Goal: Transaction & Acquisition: Subscribe to service/newsletter

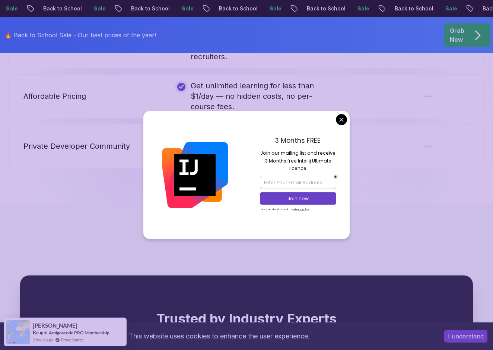
scroll to position [1775, 0]
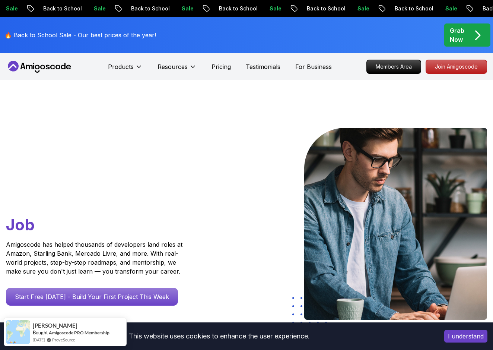
scroll to position [0, 0]
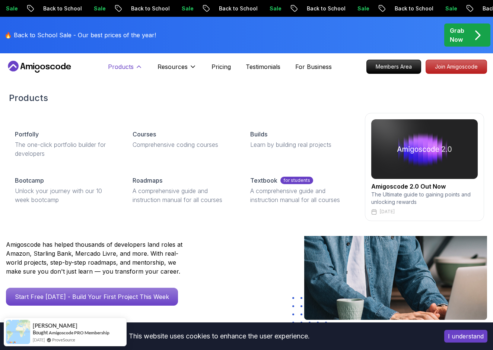
click at [135, 70] on button "Products" at bounding box center [125, 69] width 35 height 15
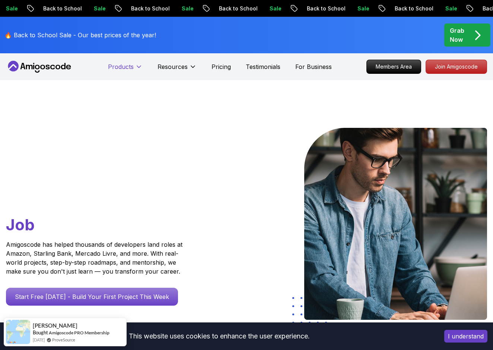
click at [135, 70] on icon at bounding box center [138, 66] width 7 height 7
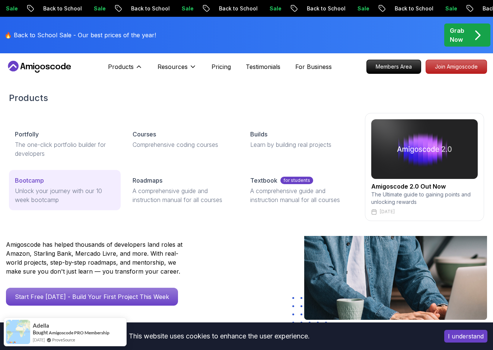
click at [68, 191] on p "Unlock your journey with our 10 week bootcamp" at bounding box center [65, 195] width 100 height 18
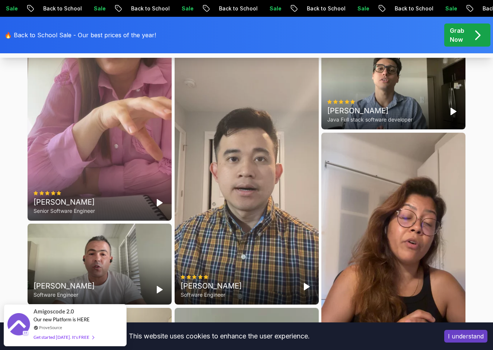
scroll to position [2032, 0]
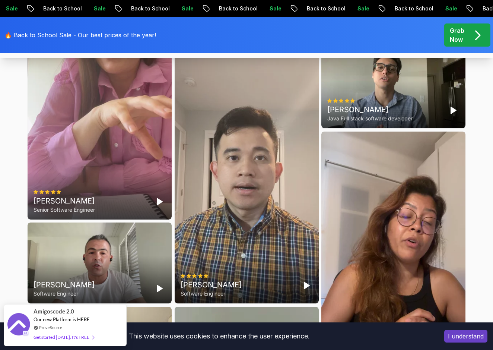
click at [121, 219] on div "Elvira Mjeshtri Senior Software Engineer" at bounding box center [100, 92] width 144 height 256
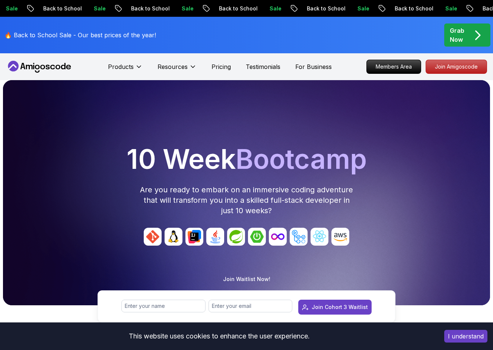
scroll to position [0, 0]
click at [220, 64] on p "Pricing" at bounding box center [221, 66] width 19 height 9
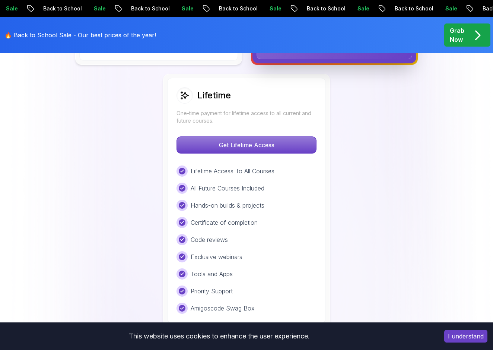
scroll to position [548, 0]
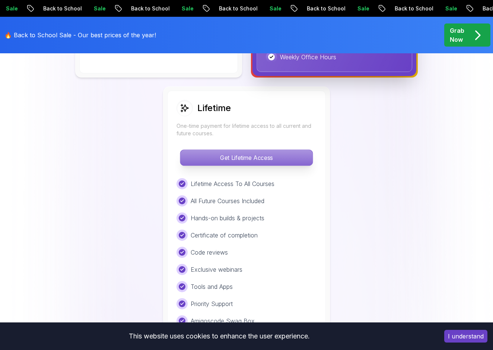
click at [196, 160] on p "Get Lifetime Access" at bounding box center [246, 158] width 132 height 16
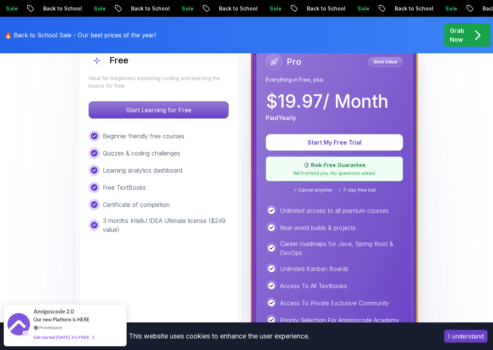
scroll to position [243, 0]
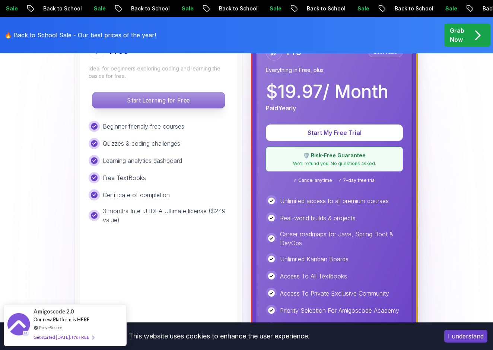
click at [171, 99] on p "Start Learning for Free" at bounding box center [158, 100] width 132 height 16
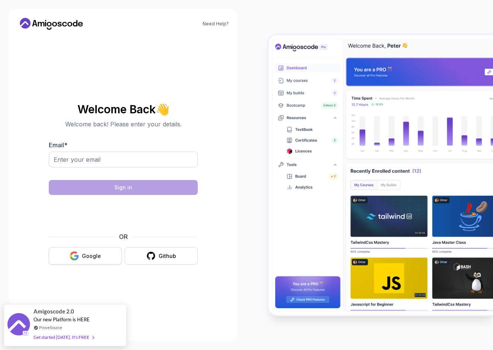
click at [99, 261] on button "Google" at bounding box center [85, 256] width 73 height 18
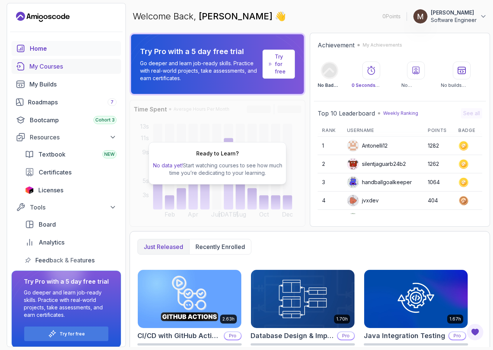
click at [83, 70] on div "My Courses" at bounding box center [72, 66] width 87 height 9
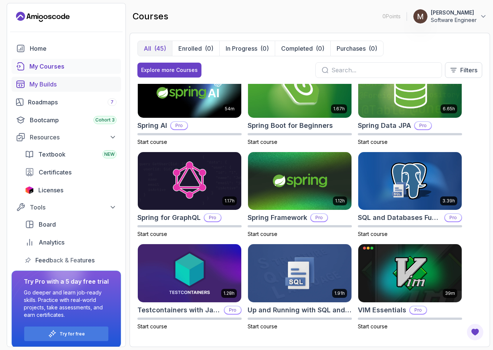
click at [74, 86] on div "My Builds" at bounding box center [72, 84] width 87 height 9
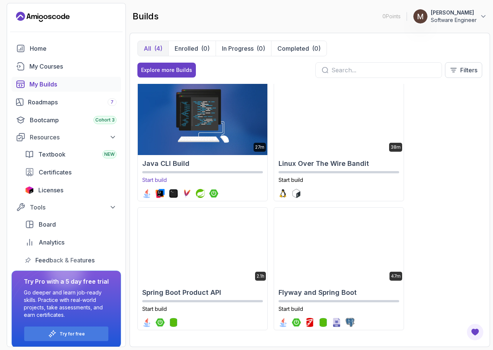
scroll to position [6, 0]
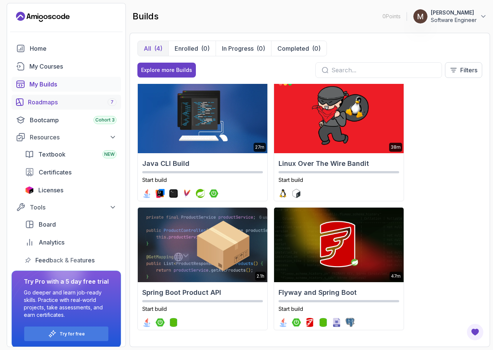
click at [67, 108] on link "Roadmaps 7" at bounding box center [66, 102] width 109 height 15
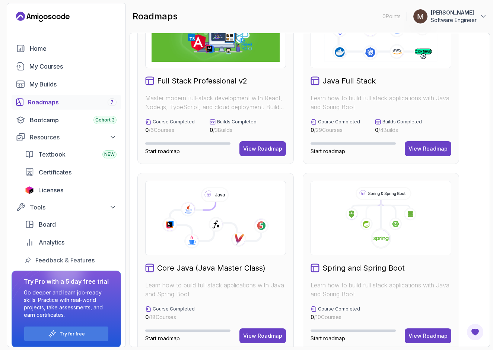
scroll to position [55, 0]
click at [370, 296] on p "Learn how to build full stack applications with Java and Spring Boot" at bounding box center [381, 289] width 141 height 18
click at [435, 337] on div "View Roadmap" at bounding box center [428, 335] width 39 height 7
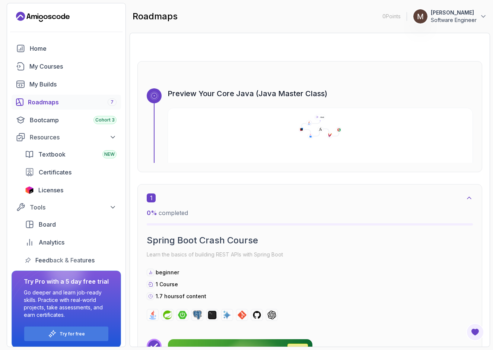
scroll to position [7, 0]
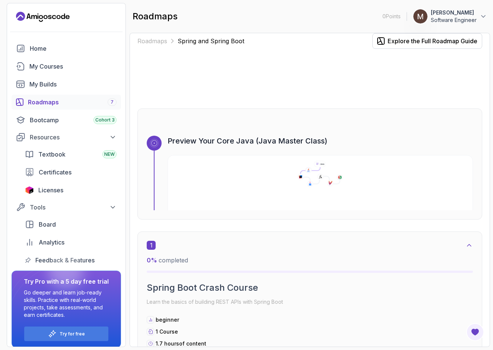
click at [302, 175] on icon at bounding box center [300, 177] width 7 height 6
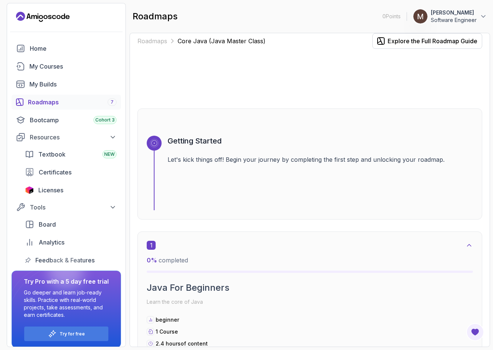
click at [302, 176] on div "Getting Started Let's kick things off! Begin your journey by completing the fir…" at bounding box center [320, 173] width 305 height 74
click at [258, 167] on div "Getting Started Let's kick things off! Begin your journey by completing the fir…" at bounding box center [320, 173] width 305 height 74
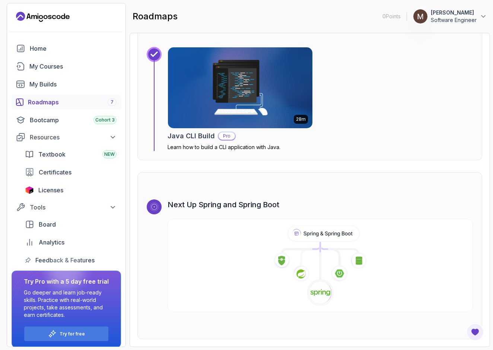
click at [178, 203] on h3 "Next Up Spring and Spring Boot" at bounding box center [320, 204] width 305 height 10
click at [155, 208] on icon at bounding box center [154, 207] width 6 height 6
click at [255, 279] on icon at bounding box center [319, 265] width 307 height 85
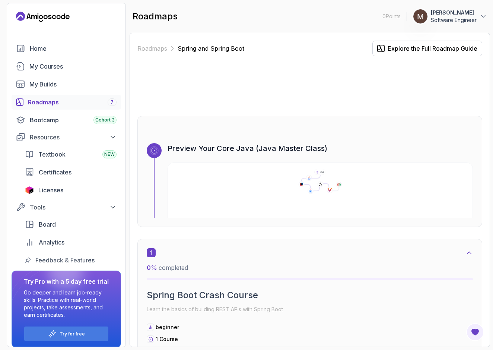
click at [152, 44] on div "Roadmaps Spring and Spring Boot Explore the Full Roadmap Guide" at bounding box center [309, 49] width 345 height 16
click at [154, 49] on link "Roadmaps" at bounding box center [152, 48] width 30 height 9
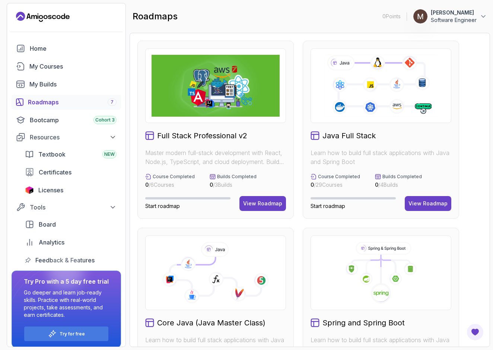
click at [342, 126] on div "Java Full Stack Learn how to build full stack applications with Java and Spring…" at bounding box center [381, 130] width 156 height 178
click at [269, 197] on button "View Roadmap" at bounding box center [262, 203] width 47 height 15
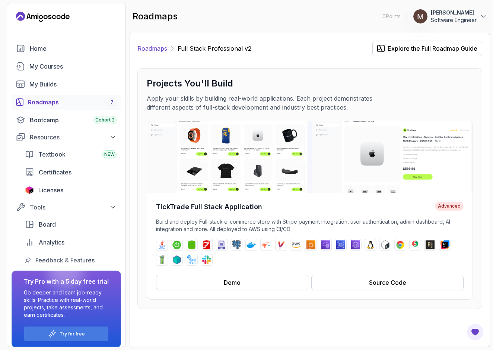
click at [159, 49] on link "Roadmaps" at bounding box center [152, 48] width 30 height 9
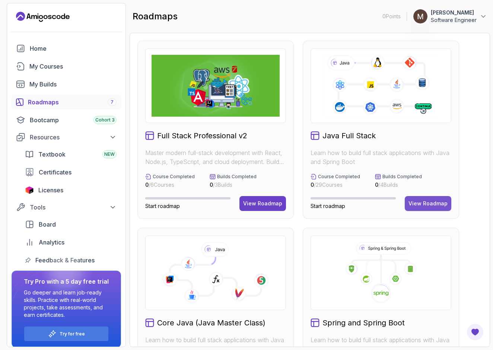
click at [420, 206] on div "View Roadmap" at bounding box center [428, 203] width 39 height 7
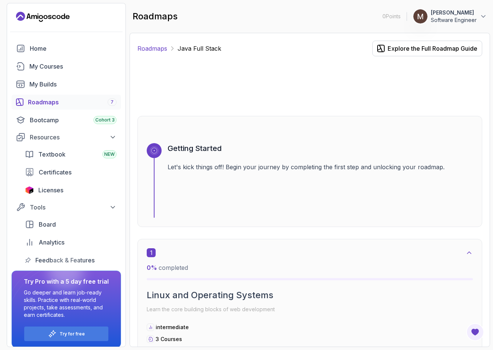
click at [162, 49] on link "Roadmaps" at bounding box center [152, 48] width 30 height 9
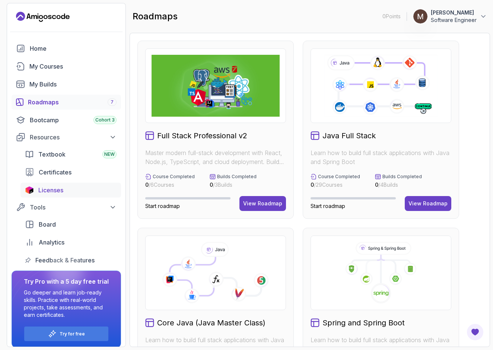
click at [83, 189] on div "Licenses" at bounding box center [77, 189] width 78 height 9
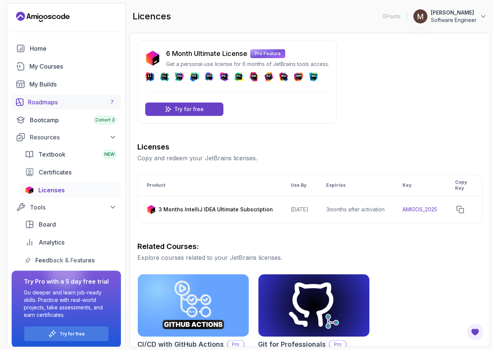
click at [57, 102] on div "Roadmaps 7" at bounding box center [72, 102] width 89 height 9
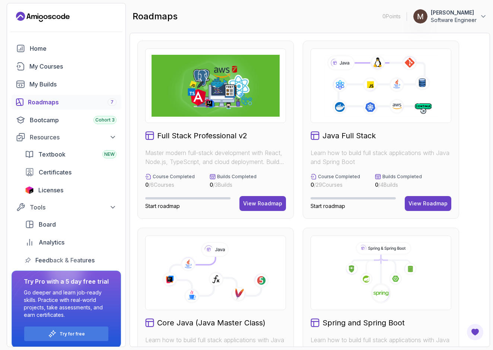
click at [358, 128] on div "Java Full Stack Learn how to build full stack applications with Java and Spring…" at bounding box center [381, 130] width 156 height 178
click at [334, 207] on span "Start roadmap" at bounding box center [328, 206] width 35 height 6
click at [426, 203] on div "View Roadmap" at bounding box center [428, 203] width 39 height 7
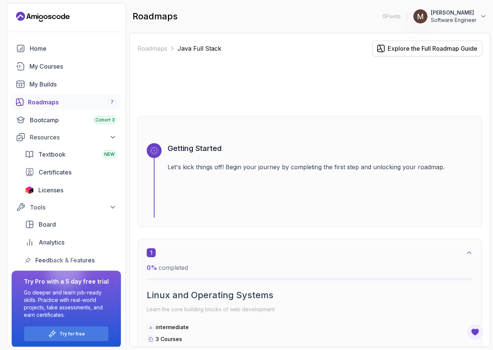
click at [413, 46] on div "Explore the Full Roadmap Guide" at bounding box center [433, 48] width 90 height 9
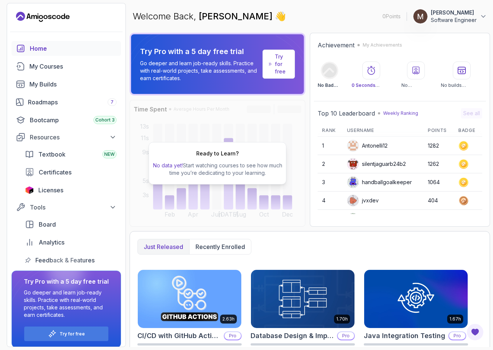
click at [277, 65] on p "Try for free" at bounding box center [282, 64] width 14 height 22
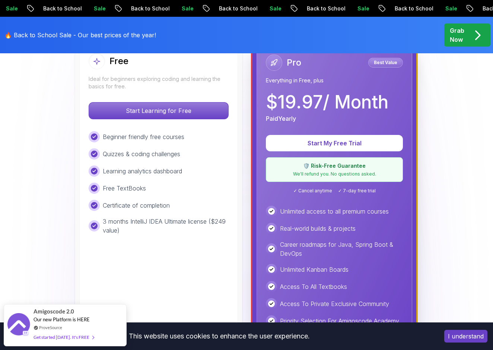
scroll to position [222, 0]
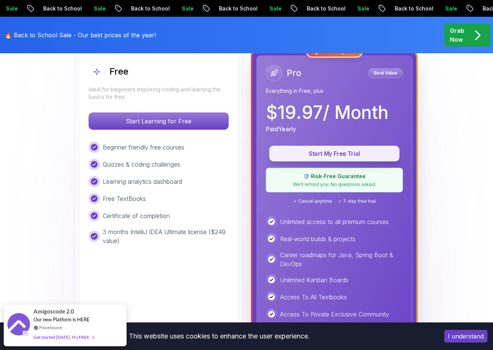
click at [315, 153] on p "Start My Free Trial" at bounding box center [334, 153] width 113 height 9
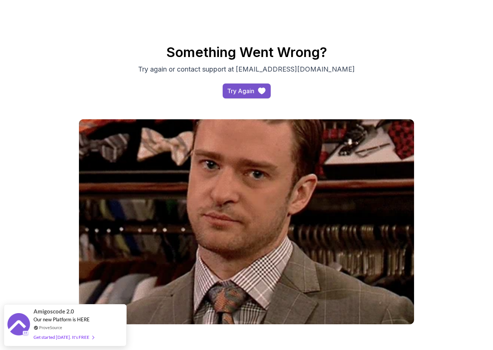
click at [235, 93] on div "Try Again" at bounding box center [240, 90] width 27 height 9
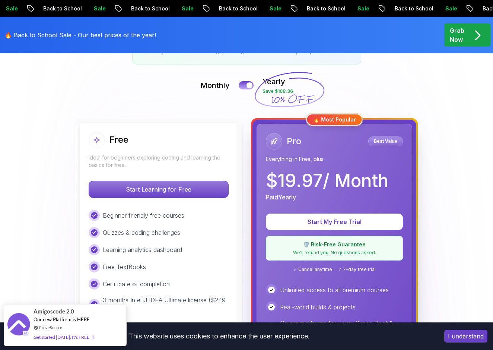
scroll to position [159, 0]
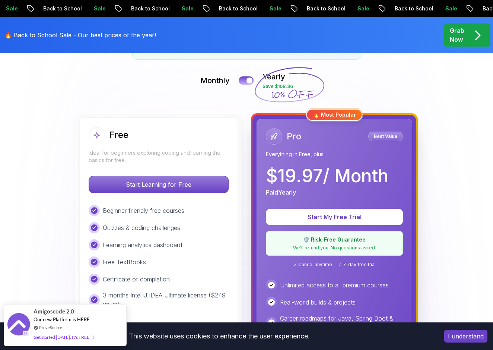
click at [276, 192] on p "Paid Yearly" at bounding box center [281, 192] width 30 height 9
click at [276, 180] on p "$ 19.97 / Month" at bounding box center [327, 176] width 123 height 18
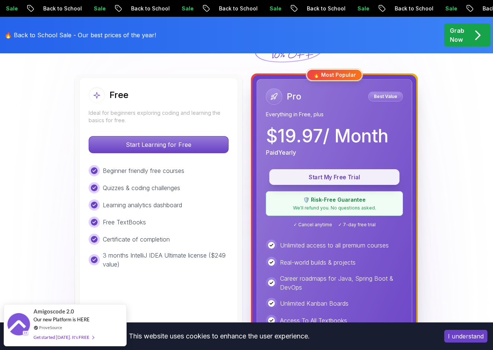
scroll to position [196, 0]
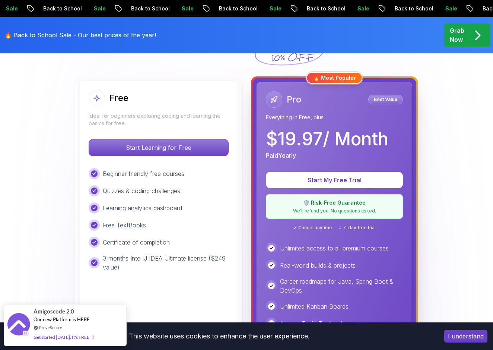
click at [300, 140] on p "$ 19.97 / Month" at bounding box center [327, 139] width 123 height 18
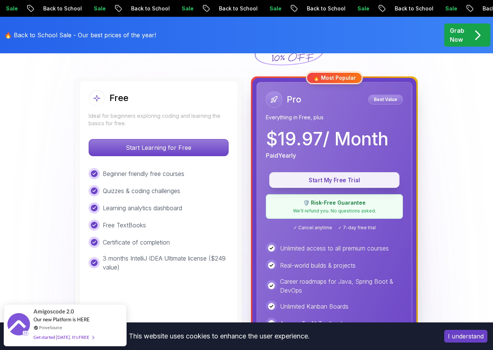
click at [299, 182] on p "Start My Free Trial" at bounding box center [334, 180] width 113 height 9
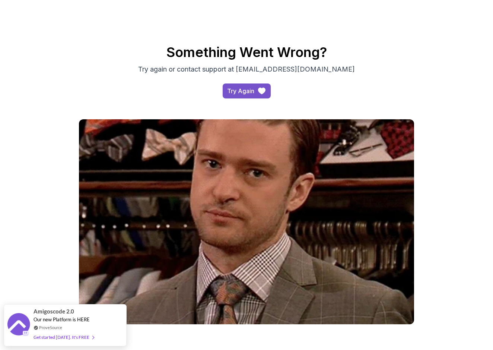
click at [230, 93] on div "Try Again" at bounding box center [240, 90] width 27 height 9
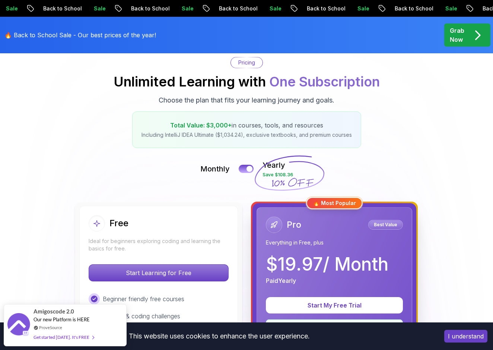
scroll to position [76, 0]
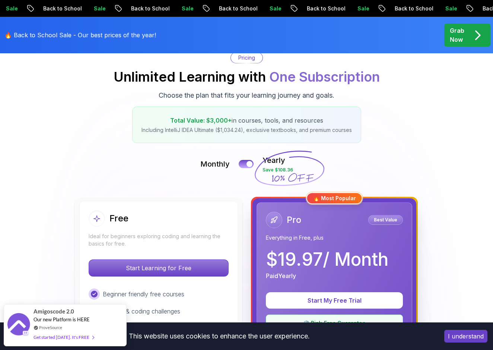
click at [277, 168] on icon at bounding box center [290, 169] width 72 height 66
click at [249, 162] on div at bounding box center [250, 164] width 6 height 6
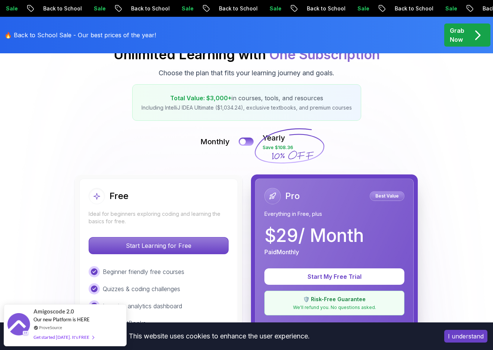
scroll to position [98, 0]
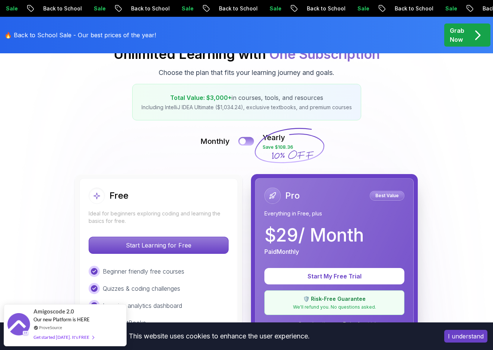
click at [242, 140] on div at bounding box center [242, 141] width 6 height 6
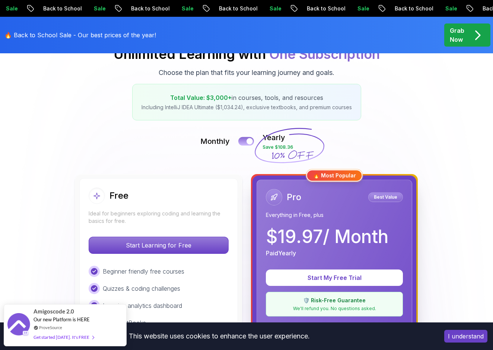
click at [242, 140] on button at bounding box center [246, 141] width 16 height 9
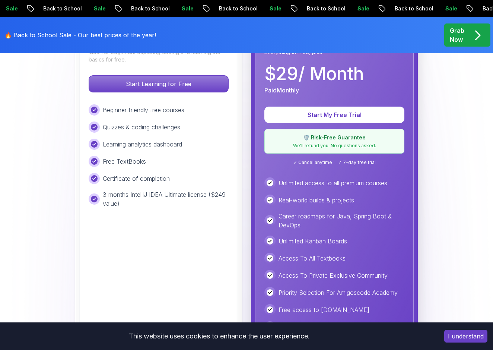
scroll to position [260, 0]
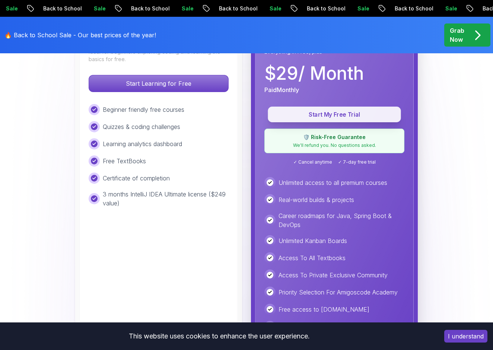
click at [326, 117] on p "Start My Free Trial" at bounding box center [334, 114] width 116 height 9
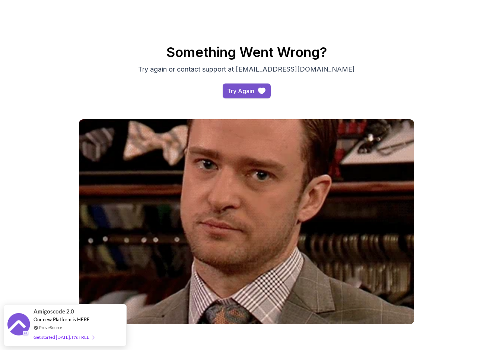
click at [239, 95] on div "Try Again" at bounding box center [240, 90] width 27 height 9
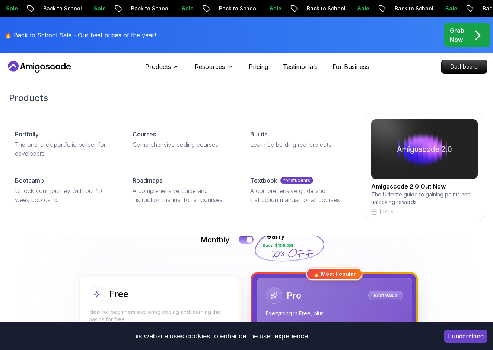
click at [388, 161] on img at bounding box center [424, 149] width 107 height 60
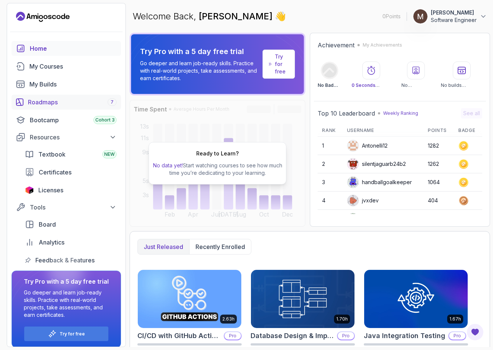
click at [71, 105] on div "Roadmaps 7" at bounding box center [72, 102] width 89 height 9
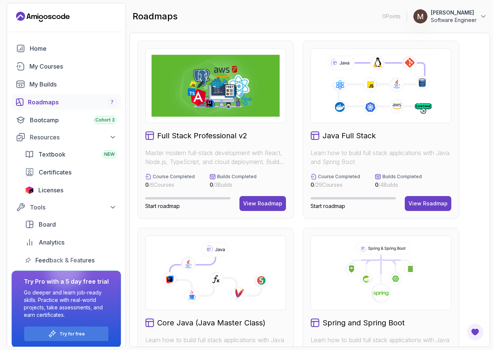
click at [347, 105] on icon at bounding box center [380, 86] width 115 height 64
click at [425, 203] on div "View Roadmap" at bounding box center [428, 203] width 39 height 7
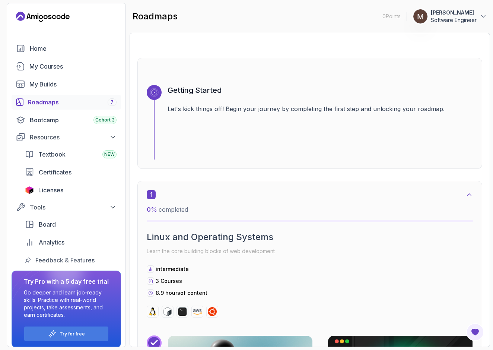
scroll to position [42, 0]
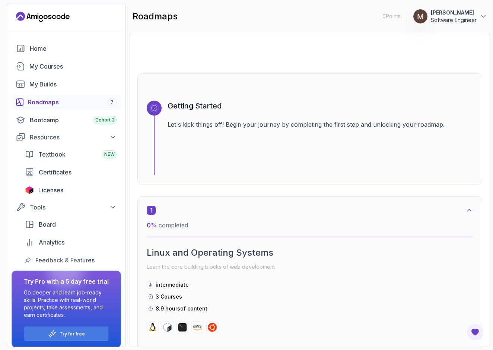
click at [155, 107] on icon at bounding box center [154, 108] width 7 height 7
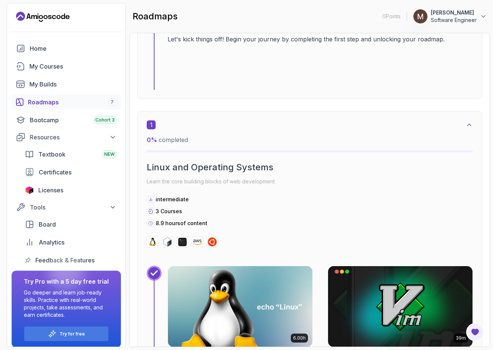
scroll to position [129, 0]
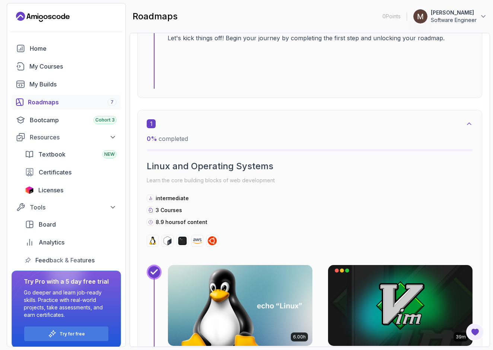
click at [172, 161] on h2 "Linux and Operating Systems" at bounding box center [310, 166] width 326 height 12
click at [172, 197] on p "intermediate" at bounding box center [172, 197] width 33 height 7
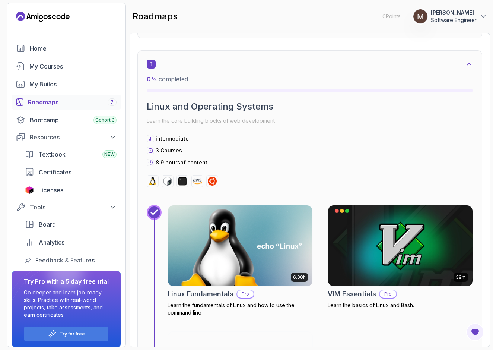
scroll to position [213, 0]
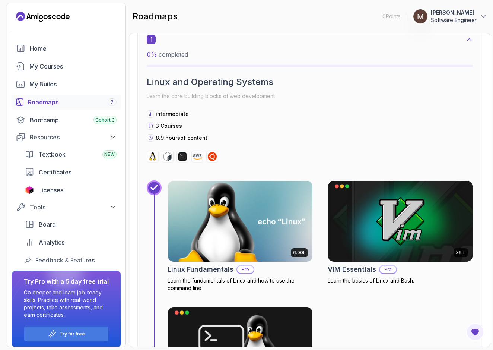
click at [204, 236] on img at bounding box center [240, 221] width 152 height 85
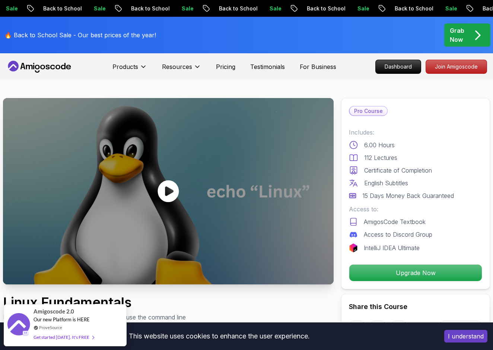
click at [169, 195] on icon at bounding box center [168, 191] width 21 height 22
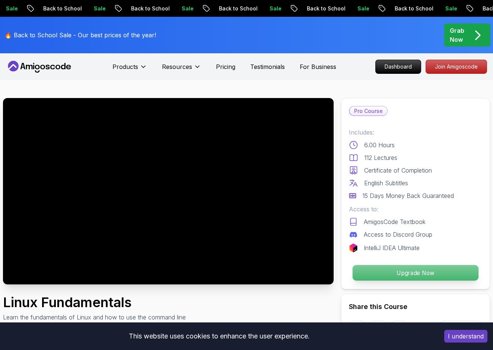
click at [376, 267] on p "Upgrade Now" at bounding box center [416, 273] width 126 height 16
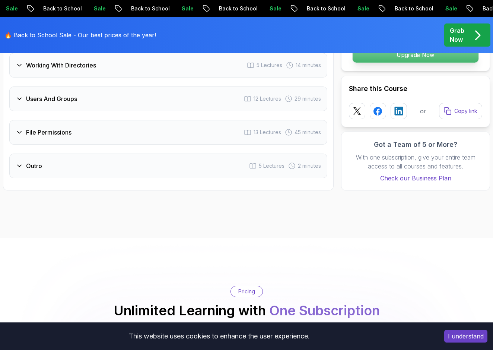
scroll to position [1672, 0]
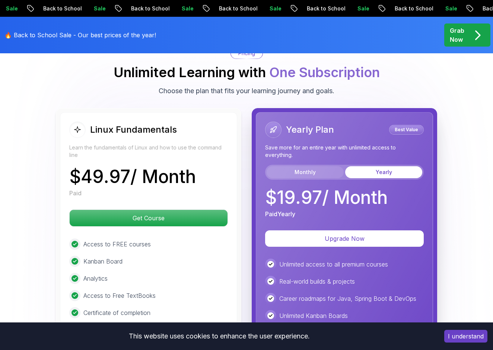
click at [300, 171] on button "Monthly" at bounding box center [305, 172] width 77 height 12
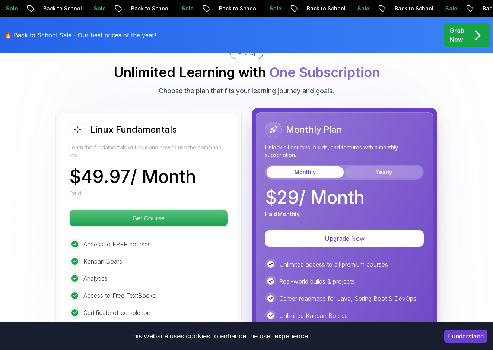
click at [362, 170] on button "Yearly" at bounding box center [383, 172] width 77 height 12
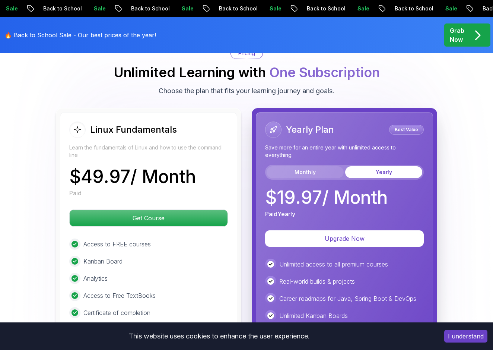
click at [318, 175] on button "Monthly" at bounding box center [305, 172] width 77 height 12
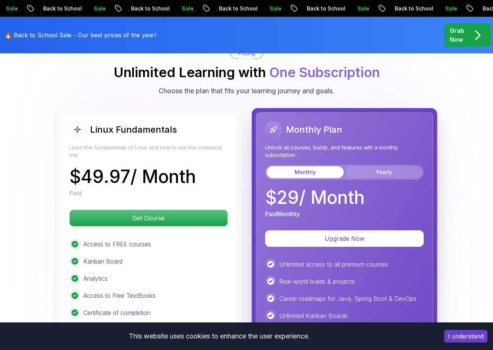
click at [365, 166] on button "Yearly" at bounding box center [383, 172] width 77 height 12
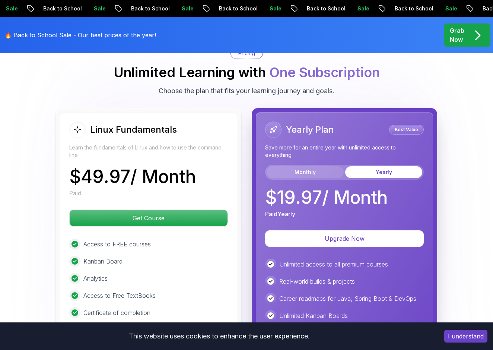
click at [323, 174] on button "Monthly" at bounding box center [305, 172] width 77 height 12
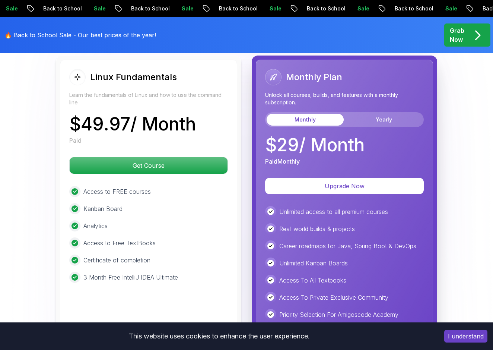
scroll to position [1724, 0]
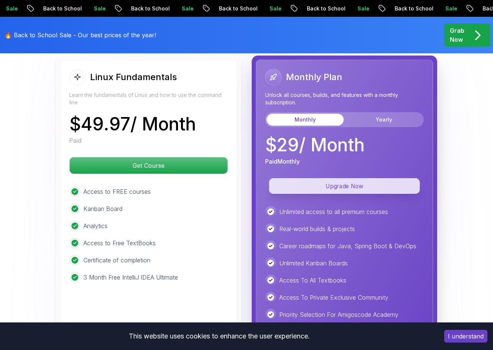
click at [315, 187] on p "Upgrade Now" at bounding box center [344, 186] width 151 height 16
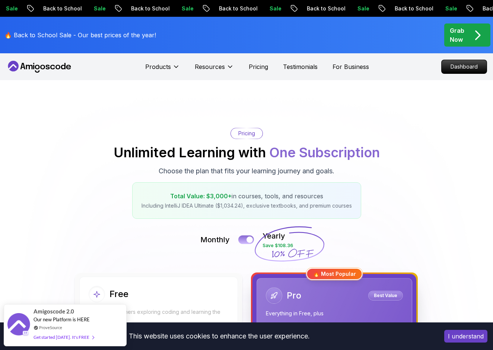
click at [248, 240] on div at bounding box center [250, 239] width 6 height 6
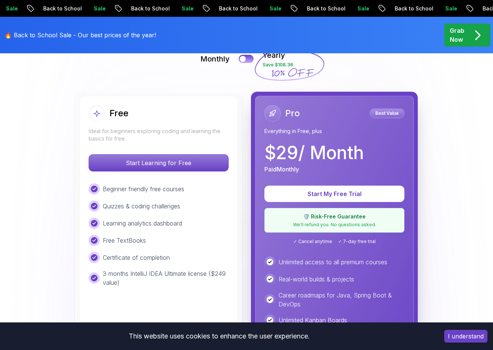
scroll to position [181, 0]
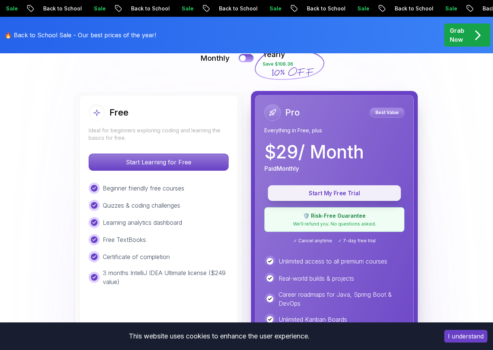
click at [302, 195] on p "Start My Free Trial" at bounding box center [334, 193] width 116 height 9
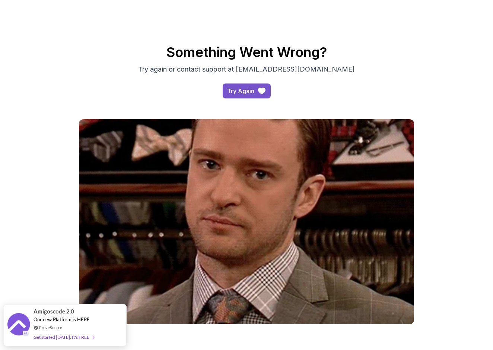
click at [238, 94] on div "Try Again" at bounding box center [240, 90] width 27 height 9
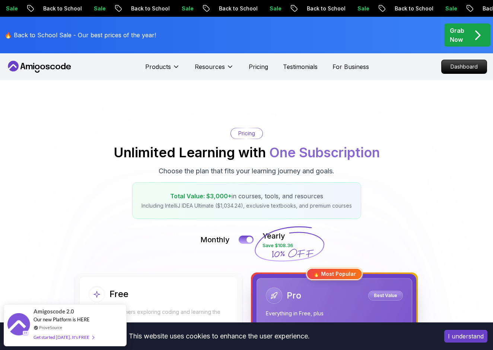
scroll to position [443, 0]
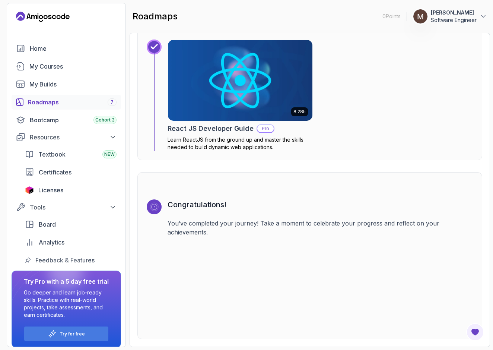
scroll to position [5186, 0]
click at [82, 108] on link "Roadmaps 7" at bounding box center [66, 102] width 109 height 15
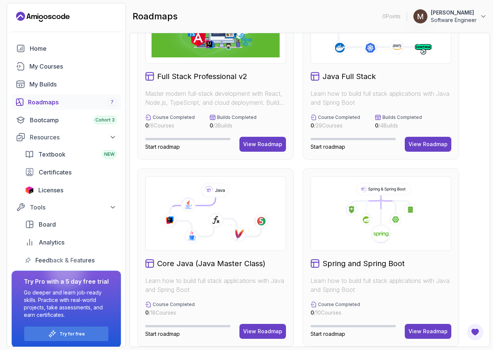
scroll to position [58, 0]
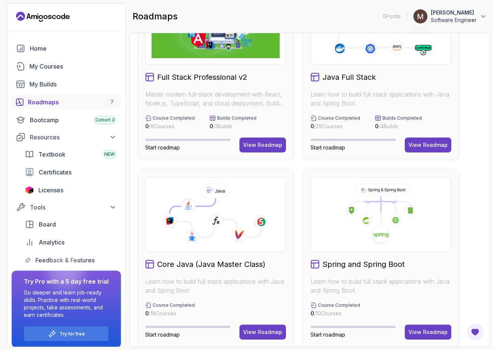
click at [346, 219] on icon at bounding box center [381, 214] width 128 height 62
click at [424, 335] on div "View Roadmap" at bounding box center [428, 331] width 39 height 7
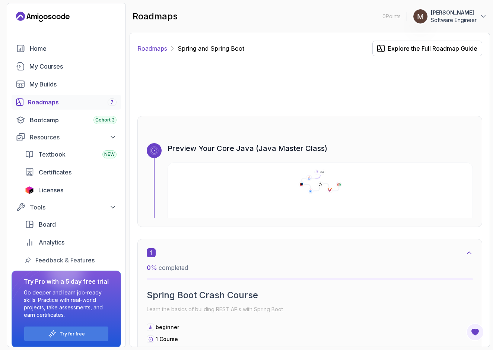
click at [164, 51] on link "Roadmaps" at bounding box center [152, 48] width 30 height 9
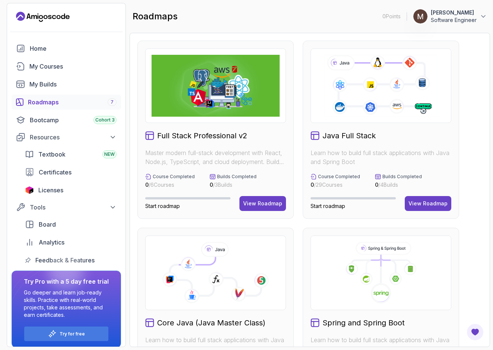
click at [215, 128] on div "Full Stack Professional v2 Master modern full-stack development with React, Nod…" at bounding box center [215, 130] width 156 height 178
click at [258, 201] on div "View Roadmap" at bounding box center [262, 203] width 39 height 7
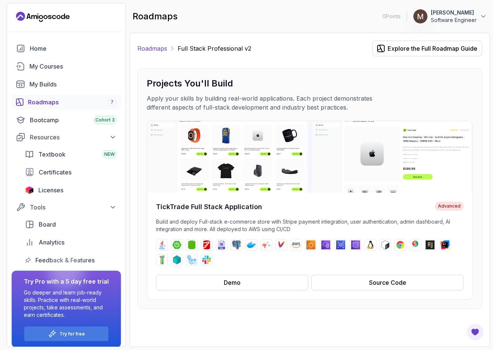
click at [157, 49] on link "Roadmaps" at bounding box center [152, 48] width 30 height 9
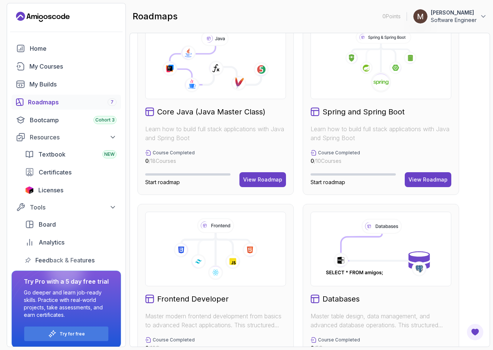
scroll to position [222, 0]
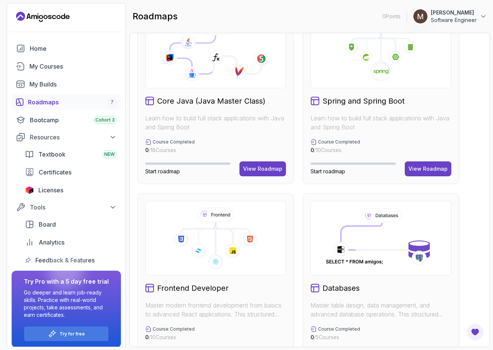
click at [206, 327] on div "Course Completed 0 / 10 Courses" at bounding box center [215, 333] width 141 height 15
click at [219, 233] on icon at bounding box center [216, 238] width 128 height 62
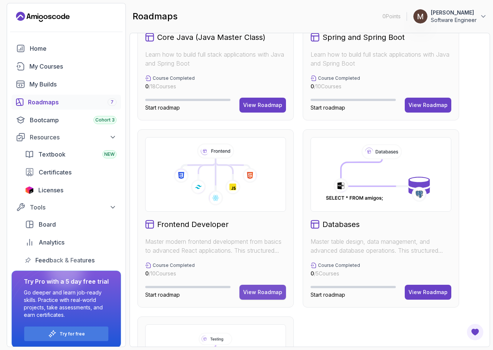
click at [253, 293] on div "View Roadmap" at bounding box center [262, 291] width 39 height 7
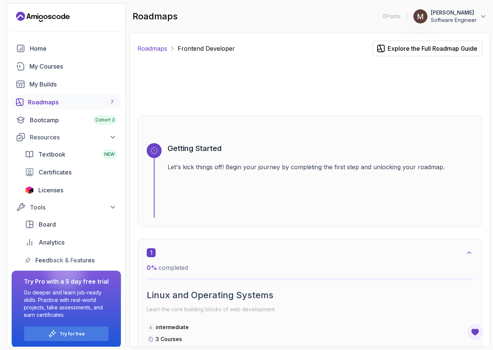
click at [152, 51] on link "Roadmaps" at bounding box center [152, 48] width 30 height 9
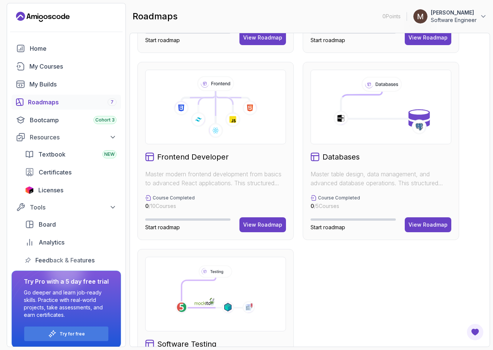
scroll to position [353, 0]
click at [434, 222] on div "View Roadmap" at bounding box center [428, 224] width 39 height 7
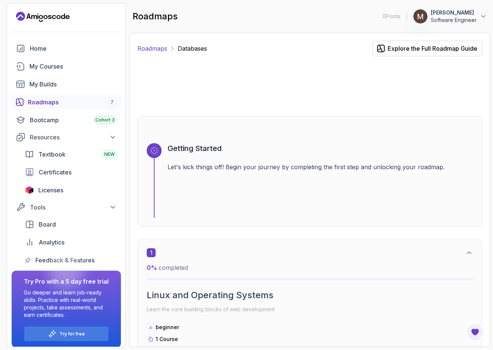
click at [148, 51] on link "Roadmaps" at bounding box center [152, 48] width 30 height 9
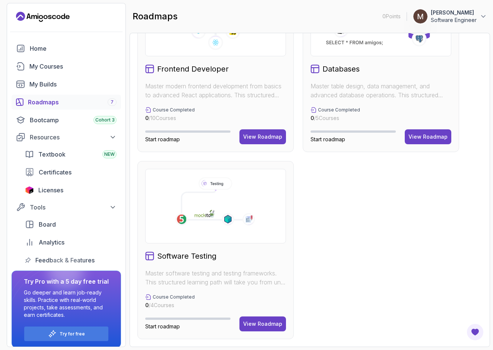
scroll to position [441, 0]
click at [250, 327] on button "View Roadmap" at bounding box center [262, 323] width 47 height 15
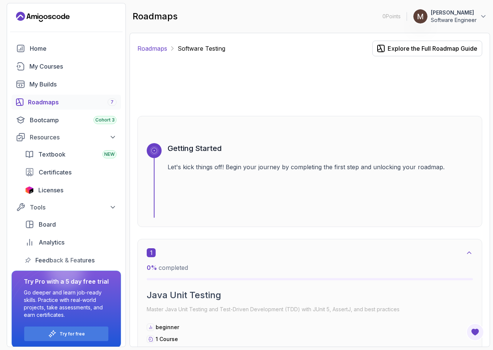
click at [160, 49] on link "Roadmaps" at bounding box center [152, 48] width 30 height 9
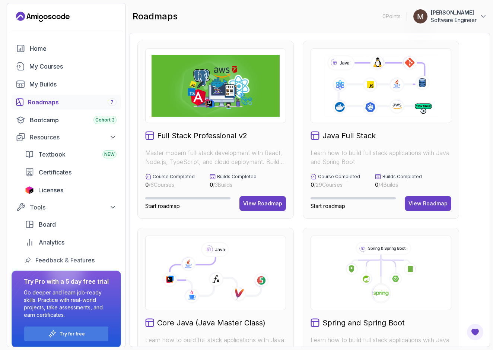
click at [110, 101] on div "7" at bounding box center [112, 101] width 9 height 7
click at [60, 67] on div "My Courses" at bounding box center [72, 66] width 87 height 9
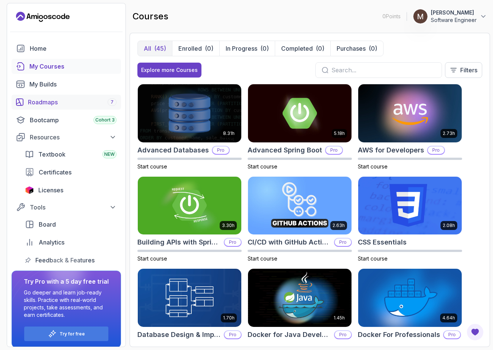
click at [67, 99] on div "Roadmaps 7" at bounding box center [72, 102] width 89 height 9
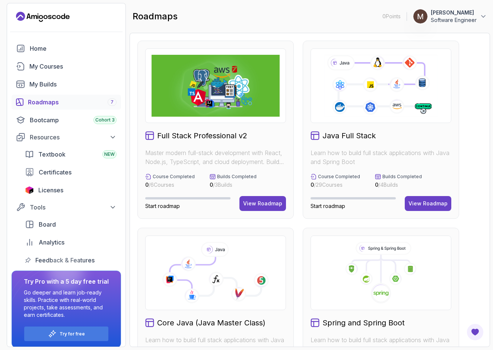
click at [377, 309] on div at bounding box center [381, 272] width 141 height 74
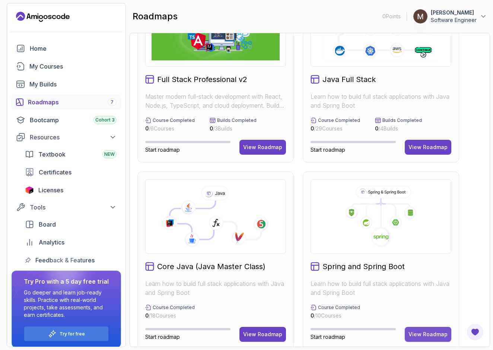
scroll to position [56, 0]
click at [414, 336] on div "View Roadmap" at bounding box center [428, 333] width 39 height 7
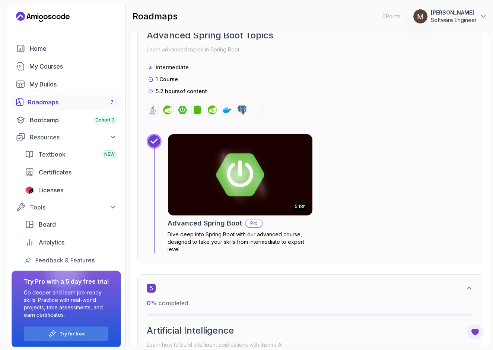
scroll to position [1142, 0]
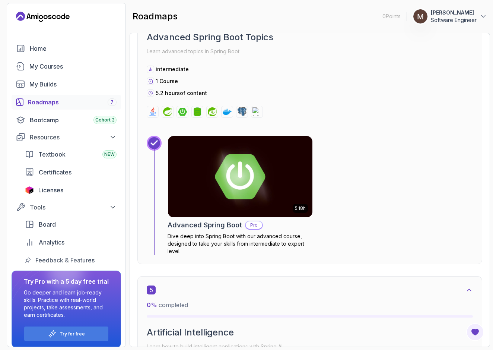
click at [259, 188] on img at bounding box center [240, 176] width 152 height 85
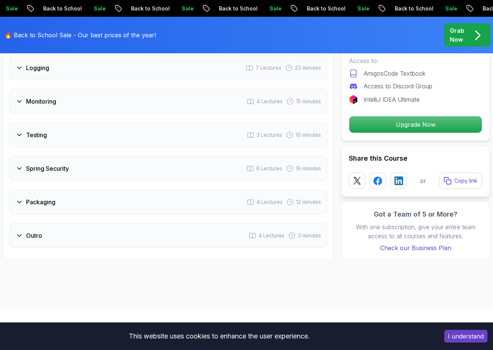
scroll to position [1387, 0]
click at [210, 230] on div "Outro 4 Lectures 3 minutes" at bounding box center [168, 235] width 318 height 25
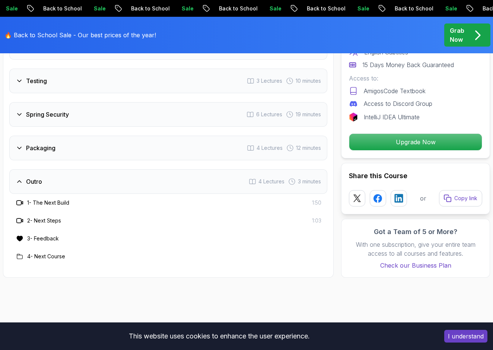
click at [50, 222] on h3 "2 - Next Steps" at bounding box center [44, 220] width 34 height 7
click at [20, 223] on icon at bounding box center [19, 220] width 7 height 7
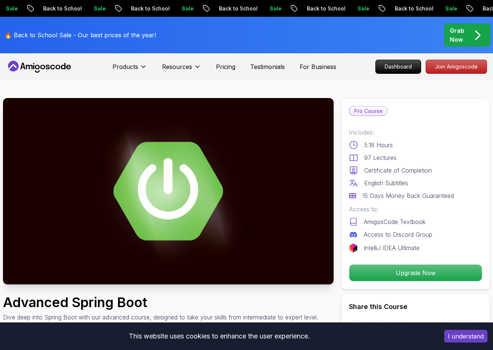
scroll to position [0, 0]
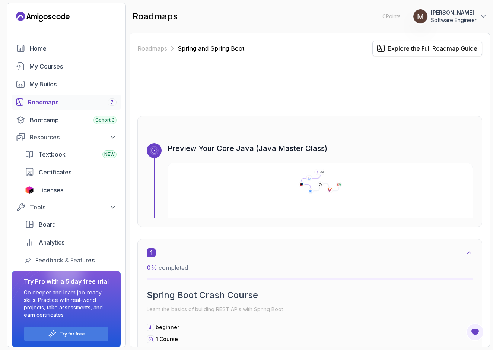
click at [385, 48] on button "Explore the Full Roadmap Guide" at bounding box center [427, 49] width 110 height 16
